Goal: Task Accomplishment & Management: Manage account settings

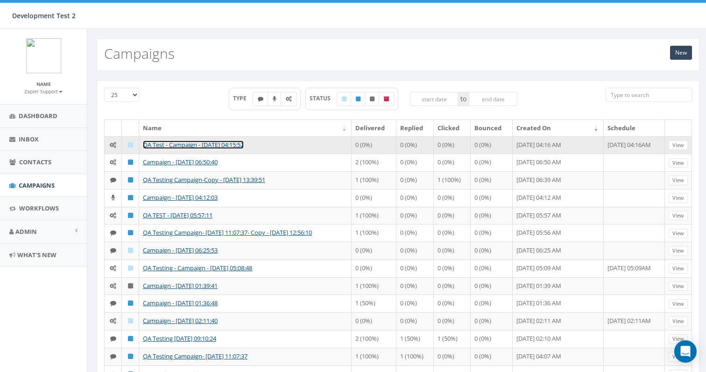
click at [174, 142] on link "QA Test - Campaign - [DATE] 04:15:52" at bounding box center [193, 145] width 101 height 8
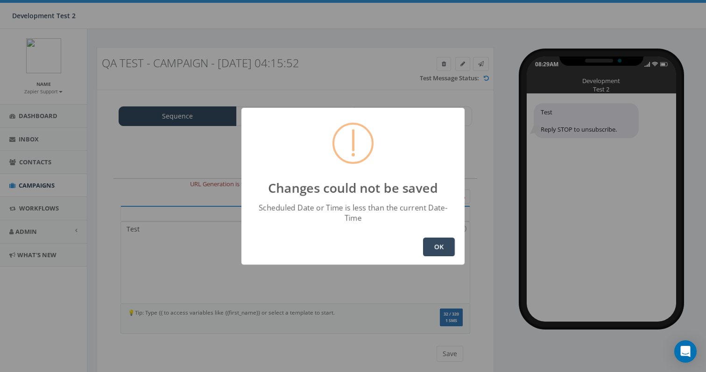
click at [438, 238] on button "OK" at bounding box center [439, 247] width 32 height 19
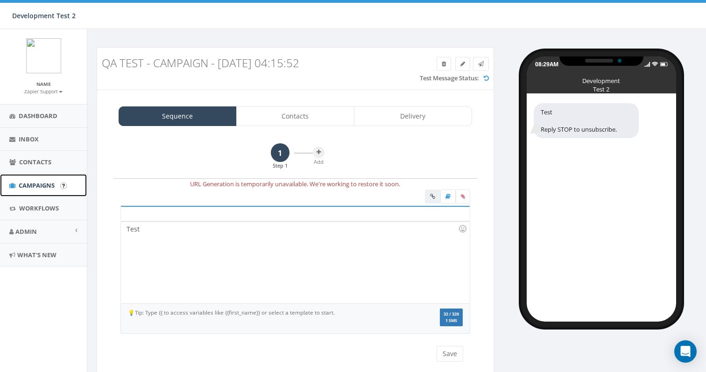
click at [35, 184] on span "Campaigns" at bounding box center [37, 185] width 36 height 8
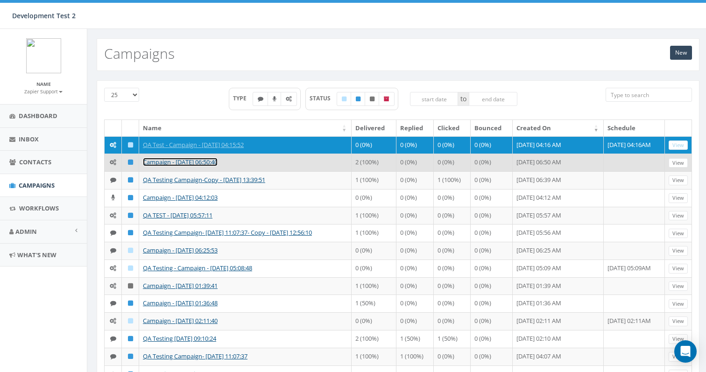
click at [181, 166] on link "Campaign - 08/27/2025, 06:50:40" at bounding box center [180, 162] width 75 height 8
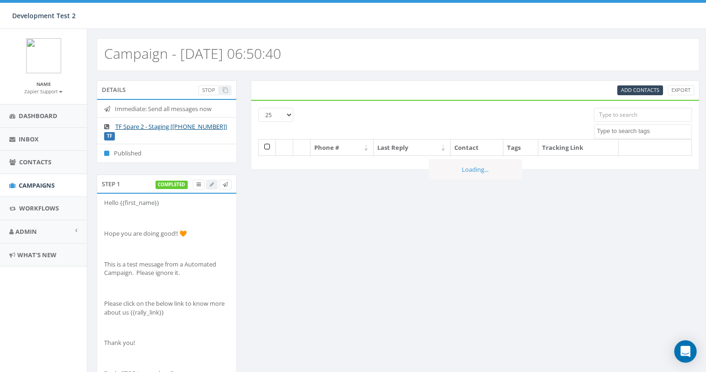
select select
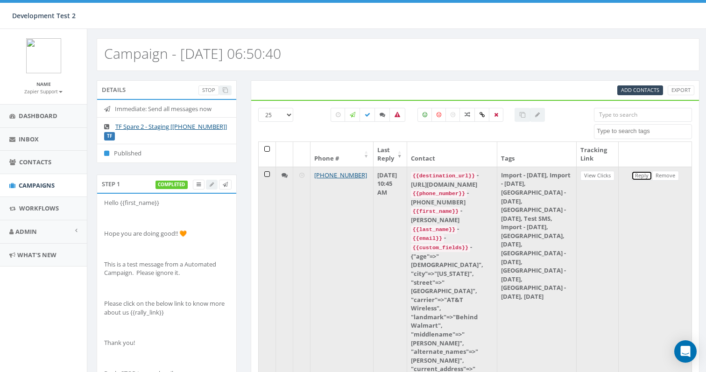
click at [645, 176] on link "Reply" at bounding box center [641, 176] width 21 height 10
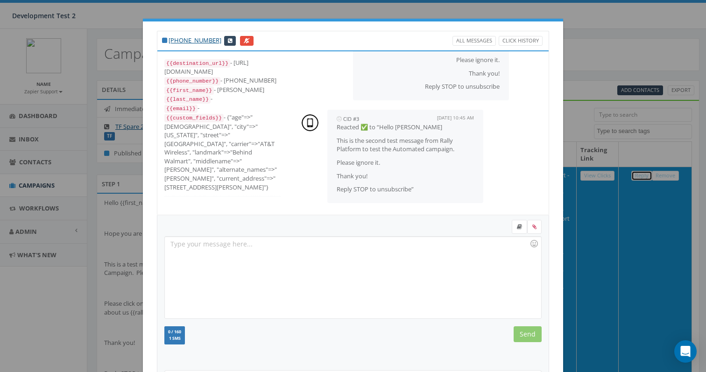
scroll to position [106, 0]
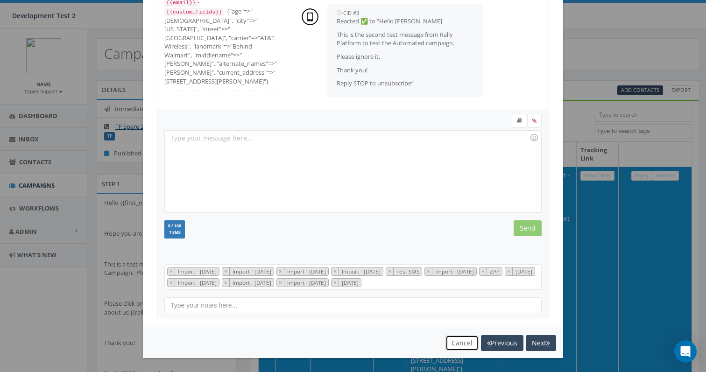
click at [457, 348] on button "Cancel" at bounding box center [461, 343] width 33 height 16
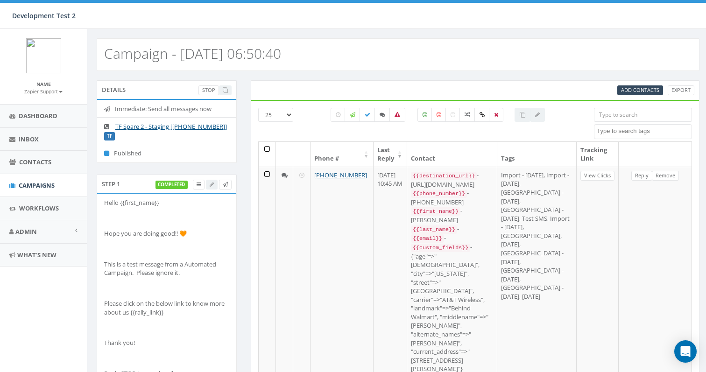
click at [268, 148] on th at bounding box center [267, 154] width 17 height 25
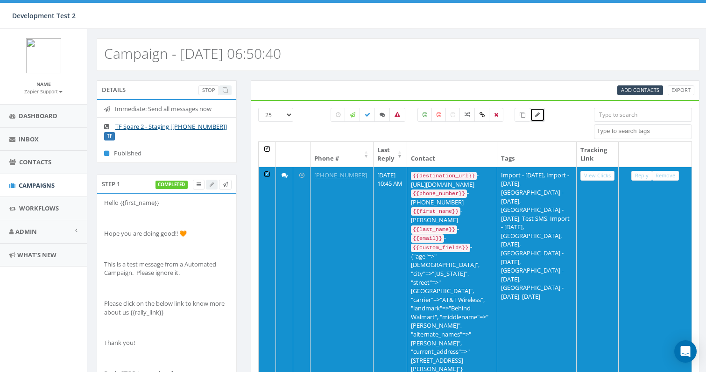
click at [538, 114] on icon at bounding box center [537, 115] width 5 height 6
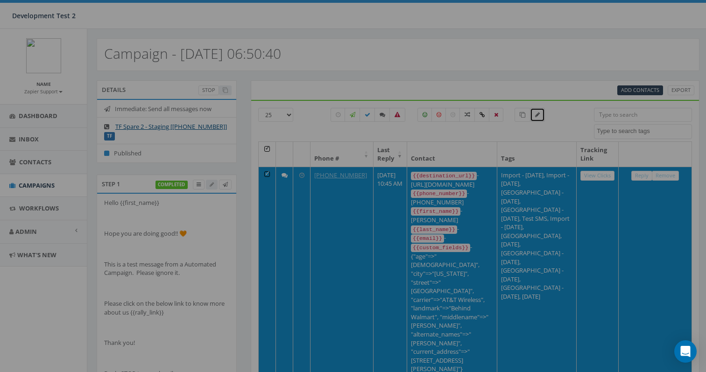
scroll to position [0, 0]
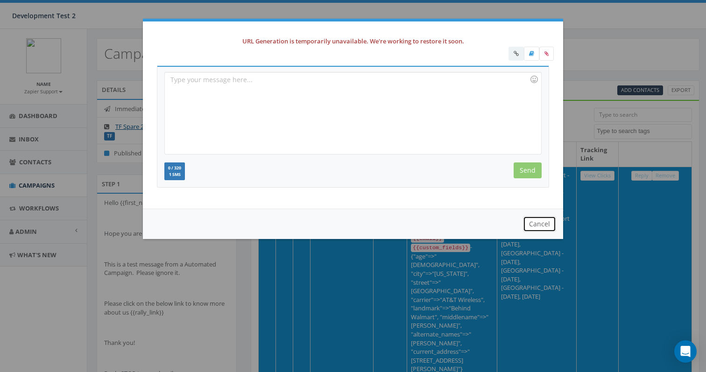
click at [532, 221] on button "Cancel" at bounding box center [539, 224] width 33 height 16
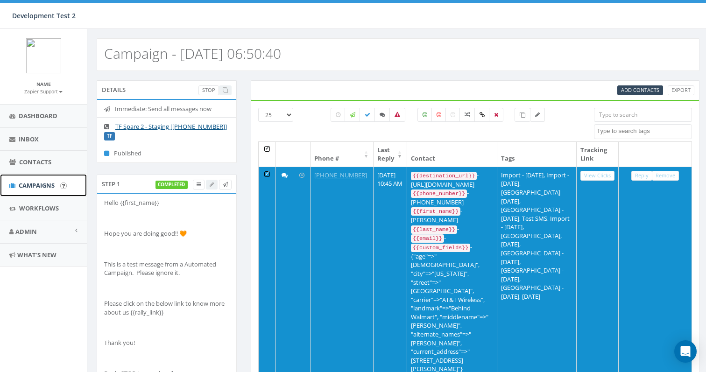
click at [51, 184] on span "Campaigns" at bounding box center [37, 185] width 36 height 8
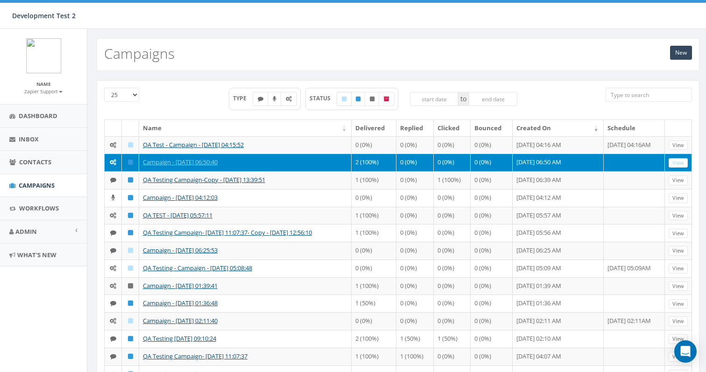
click at [347, 99] on label at bounding box center [344, 99] width 15 height 14
checkbox input "true"
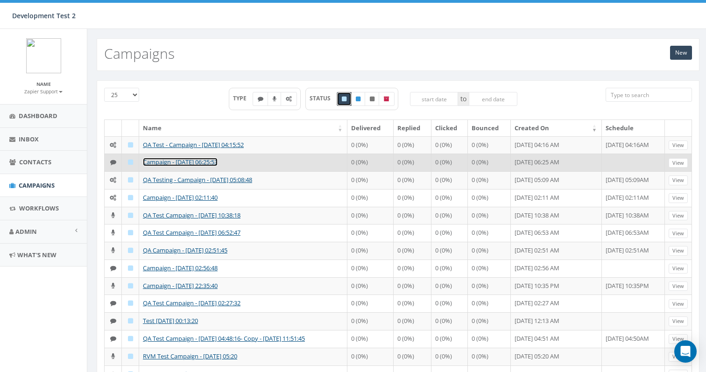
click at [197, 166] on link "Campaign - [DATE] 06:25:53" at bounding box center [180, 162] width 75 height 8
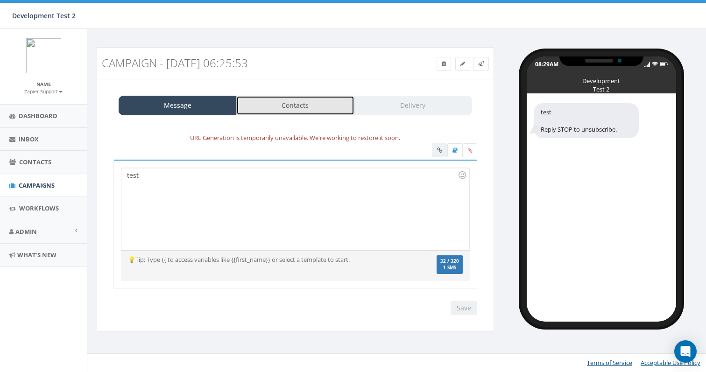
click at [309, 100] on link "Contacts" at bounding box center [295, 106] width 118 height 20
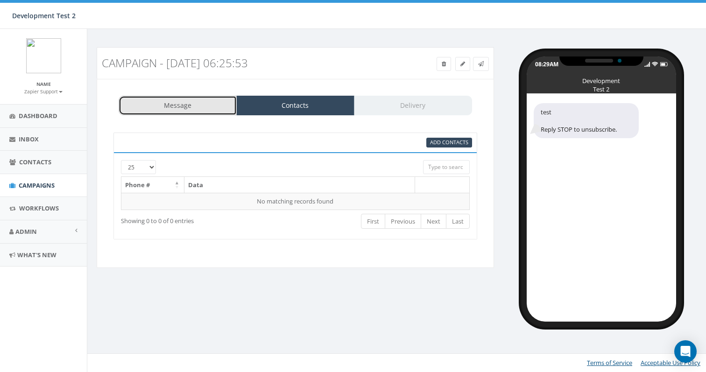
click at [195, 101] on link "Message" at bounding box center [178, 106] width 118 height 20
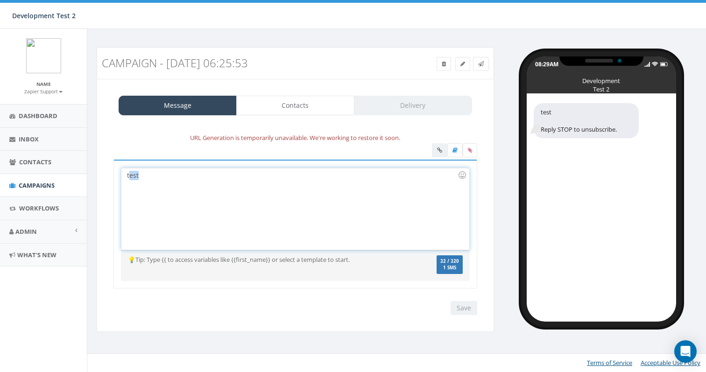
drag, startPoint x: 177, startPoint y: 178, endPoint x: 128, endPoint y: 177, distance: 48.6
click at [128, 177] on div "test" at bounding box center [294, 209] width 347 height 82
click at [248, 36] on div "Campaign - [DATE] 06:25:53 Test Message Status: Message Contacts Delivery URL G…" at bounding box center [397, 191] width 621 height 324
click at [136, 170] on div at bounding box center [294, 209] width 347 height 82
click at [578, 244] on div "Test Reply STOP to unsubscribe." at bounding box center [601, 208] width 149 height 228
